Goal: Navigation & Orientation: Find specific page/section

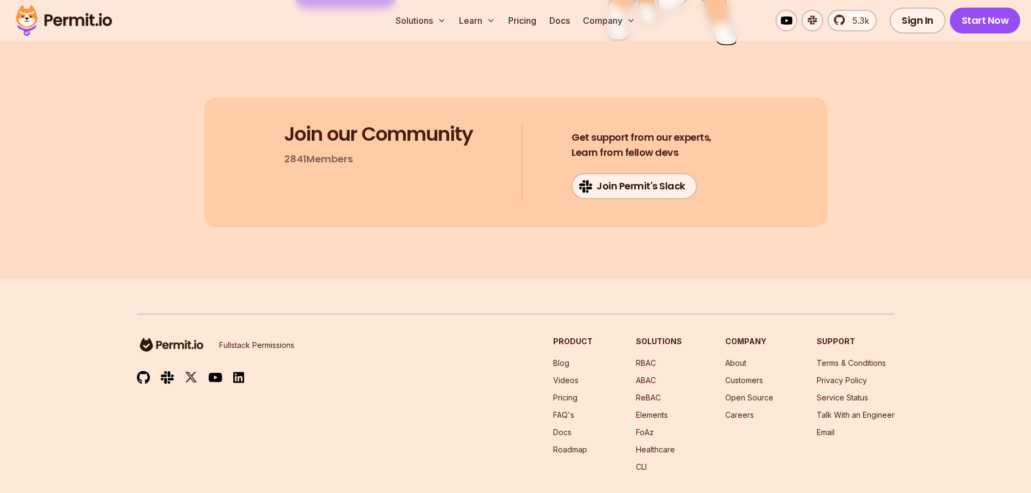
scroll to position [6657, 0]
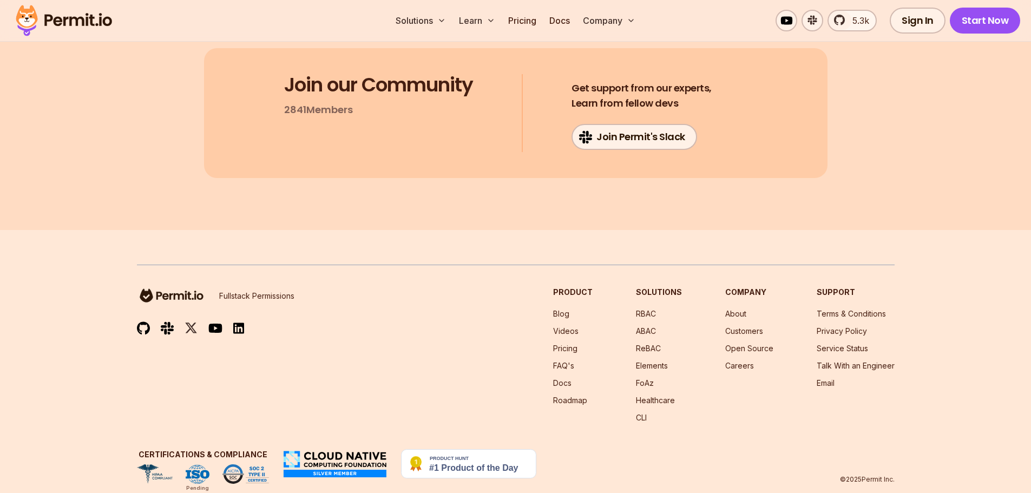
click at [62, 25] on img at bounding box center [64, 20] width 106 height 37
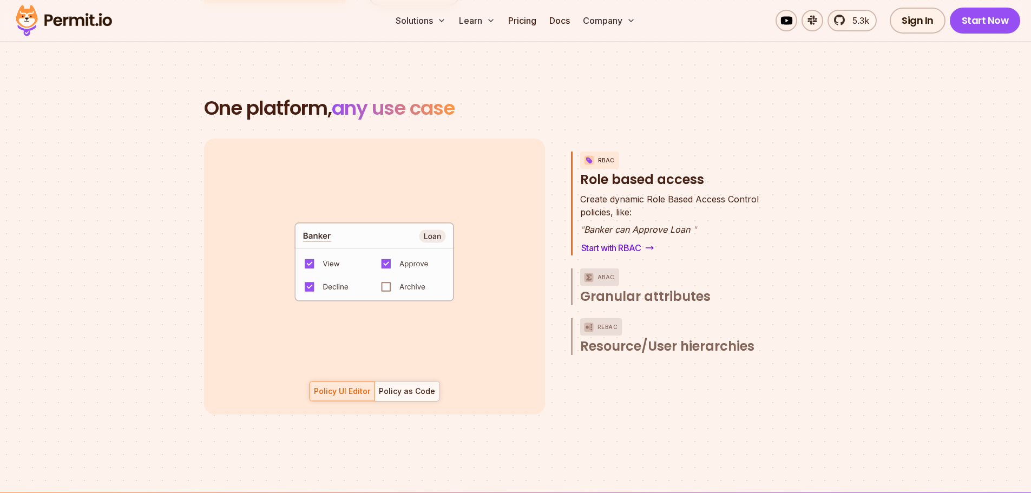
scroll to position [56, 0]
click at [386, 381] on div at bounding box center [406, 390] width 65 height 19
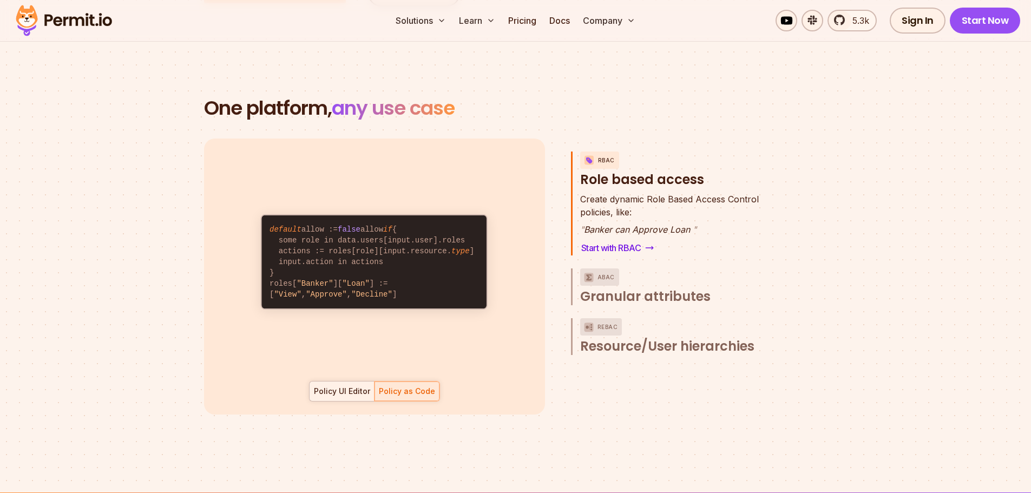
click at [357, 381] on div at bounding box center [341, 390] width 65 height 19
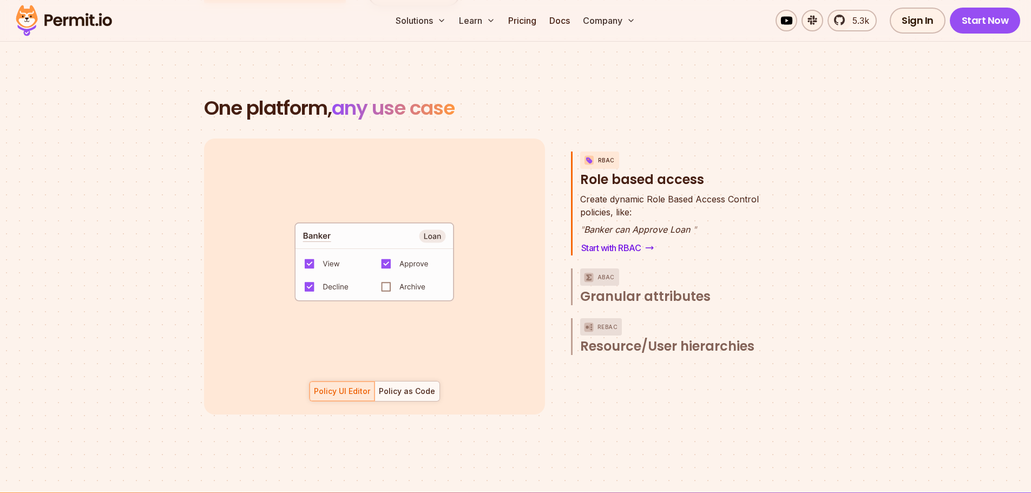
click at [404, 275] on code "default allow := false allow if { some role in data.users[input.user].roles act…" at bounding box center [374, 265] width 225 height 93
click at [389, 276] on code "default allow := false allow if { some role in data.users[input.user].roles act…" at bounding box center [374, 265] width 225 height 93
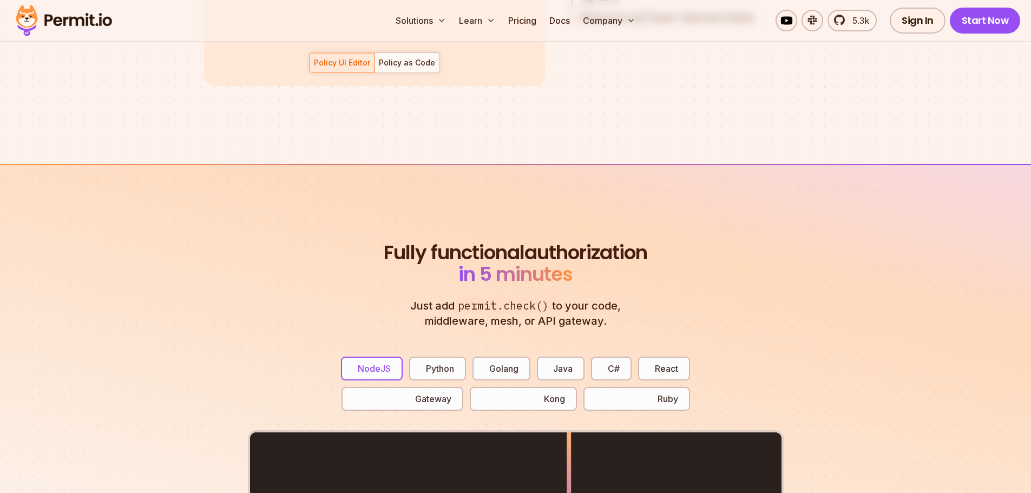
scroll to position [2002, 0]
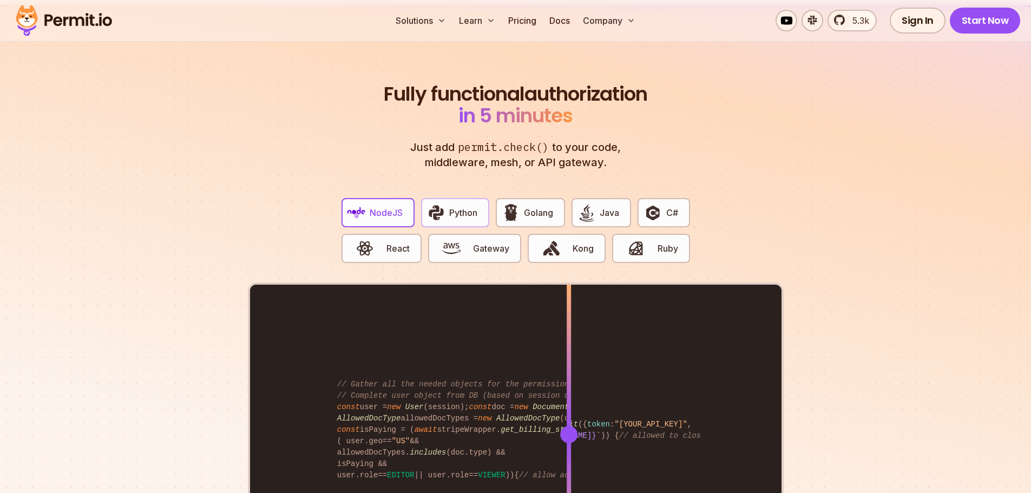
click at [449, 198] on button "Python" at bounding box center [455, 212] width 68 height 29
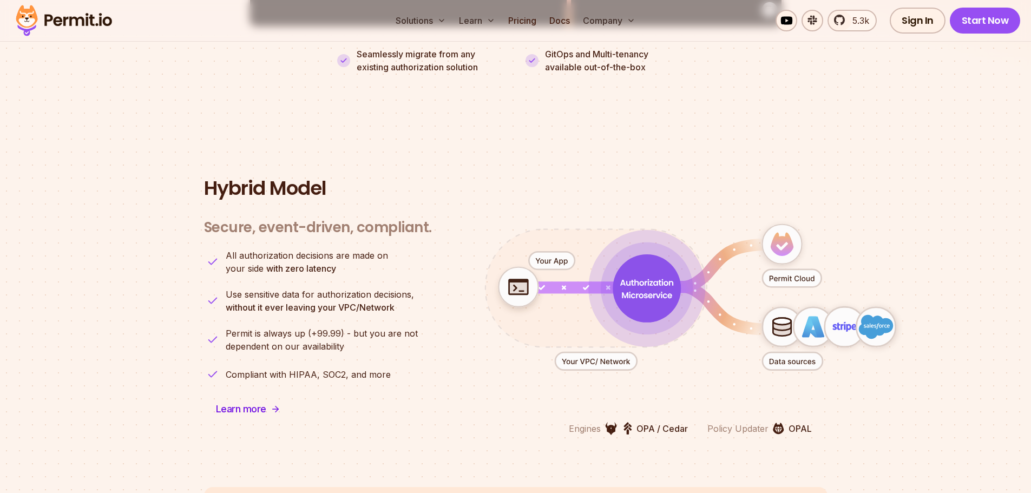
scroll to position [2705, 0]
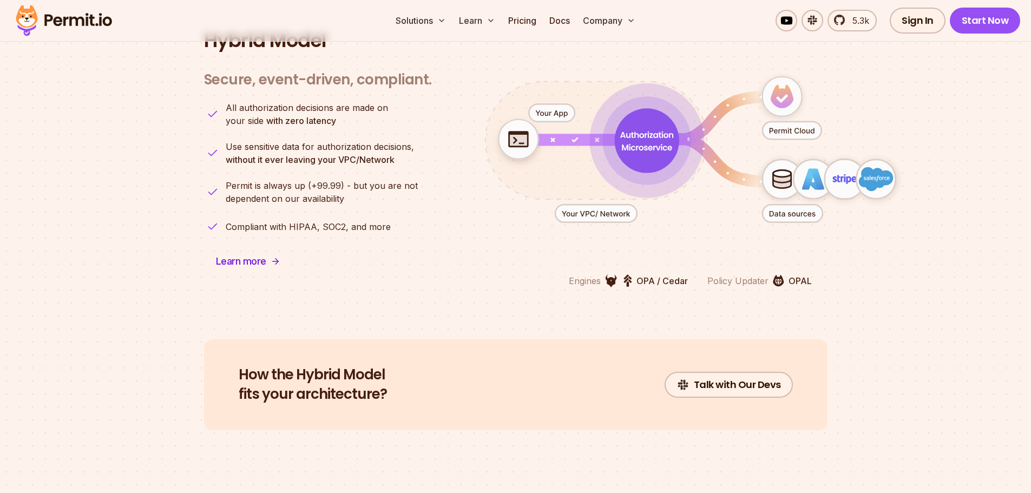
click at [668, 148] on icon "animation" at bounding box center [646, 141] width 64 height 64
click at [852, 104] on icon "animation" at bounding box center [690, 149] width 478 height 209
click at [806, 122] on icon "animation" at bounding box center [791, 131] width 59 height 18
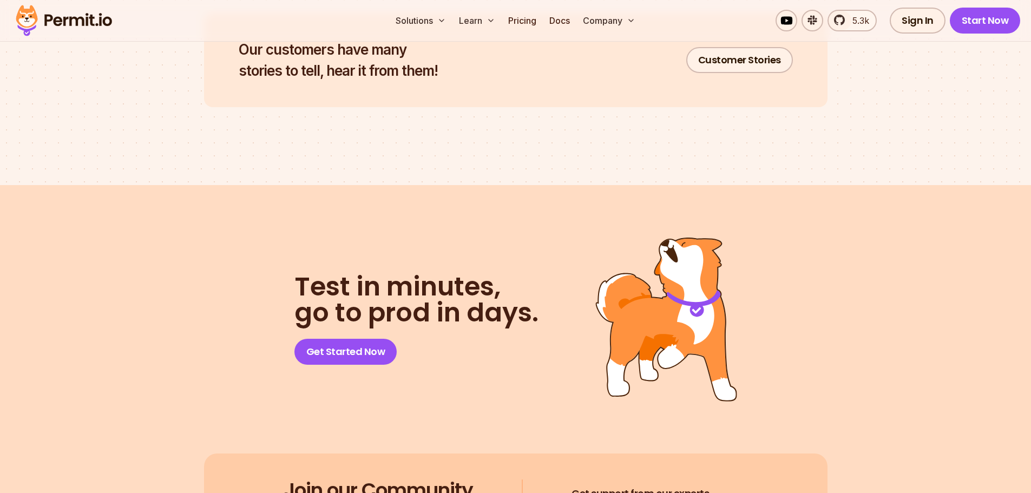
scroll to position [5356, 0]
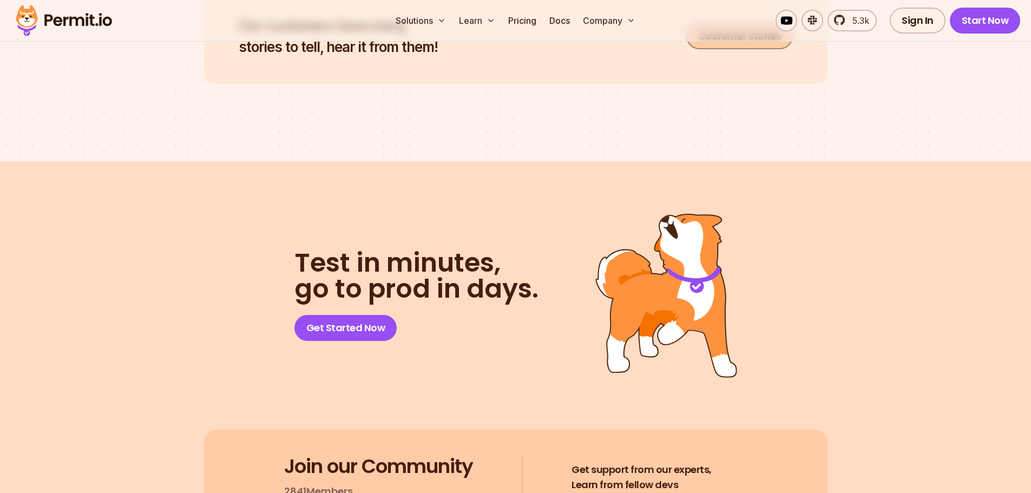
click at [708, 49] on link "Customer Stories" at bounding box center [739, 36] width 107 height 26
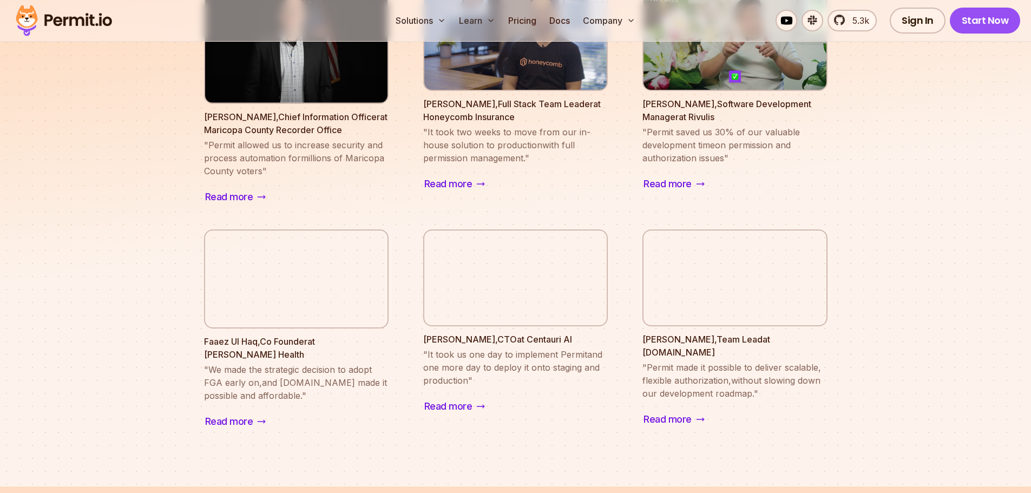
scroll to position [1028, 0]
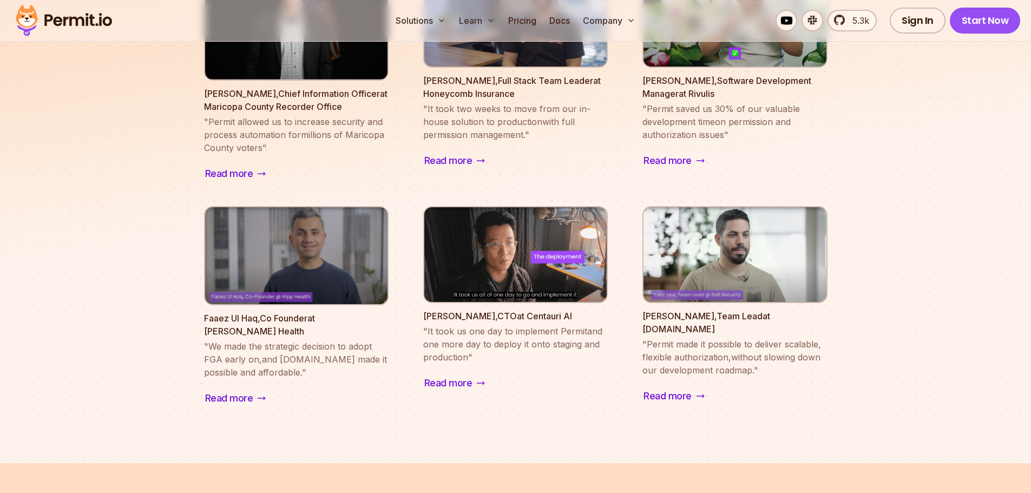
click at [35, 22] on img at bounding box center [64, 20] width 106 height 37
